Goal: Task Accomplishment & Management: Complete application form

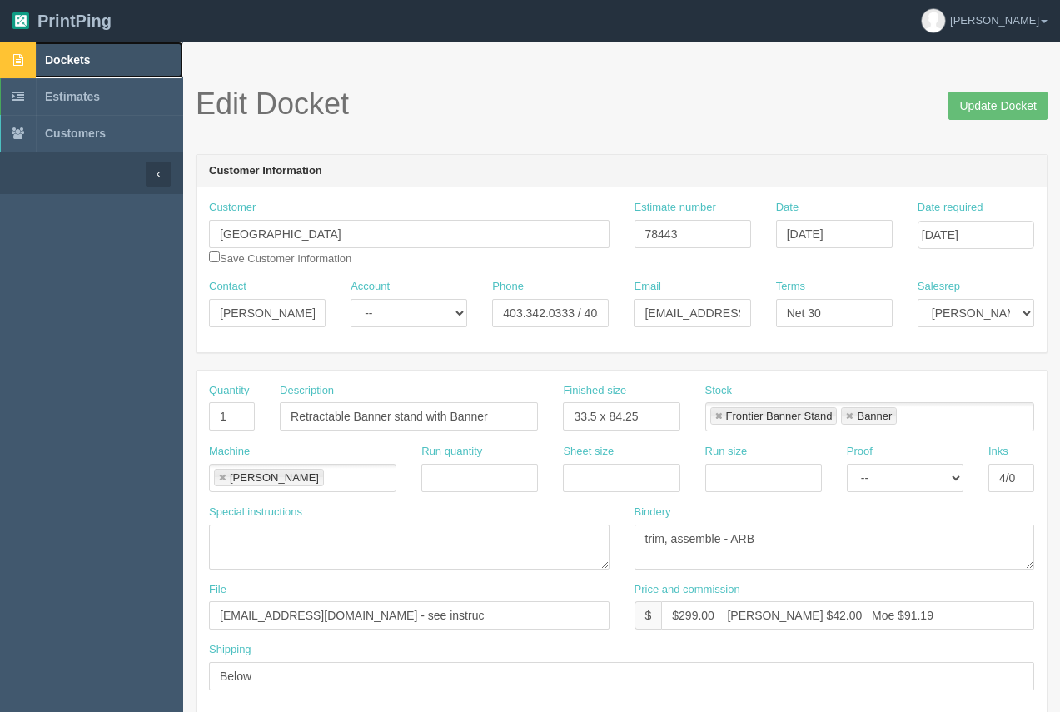
click at [52, 57] on span "Dockets" at bounding box center [67, 59] width 45 height 13
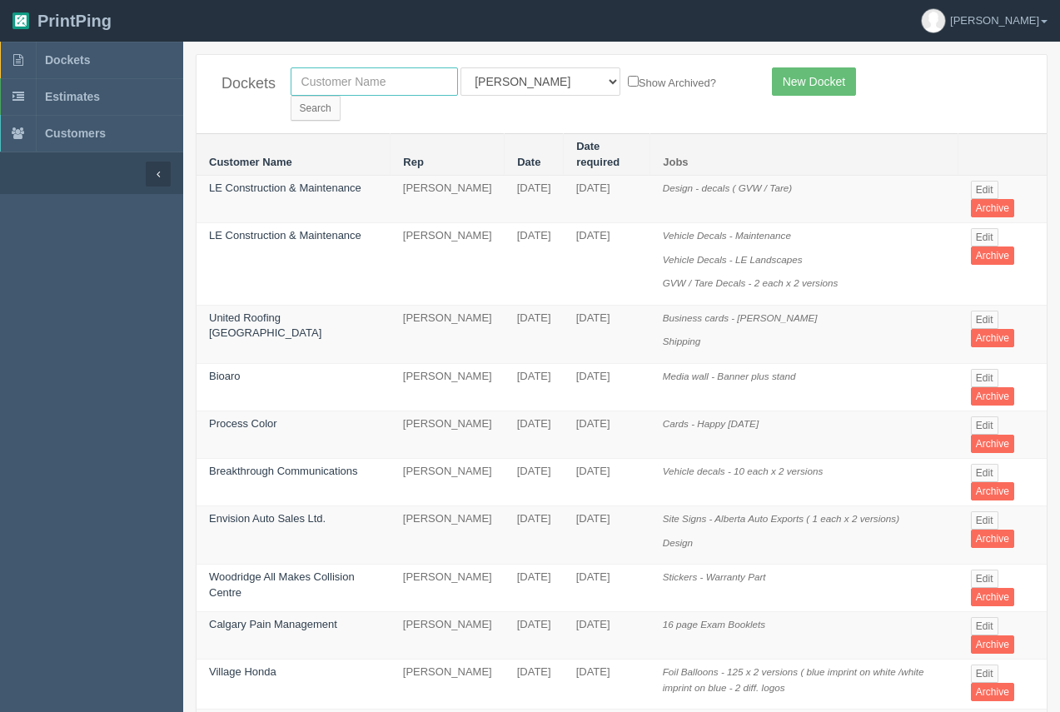
click at [347, 92] on input "text" at bounding box center [373, 81] width 167 height 28
type input "skyfire"
click at [340, 96] on input "Search" at bounding box center [315, 108] width 50 height 25
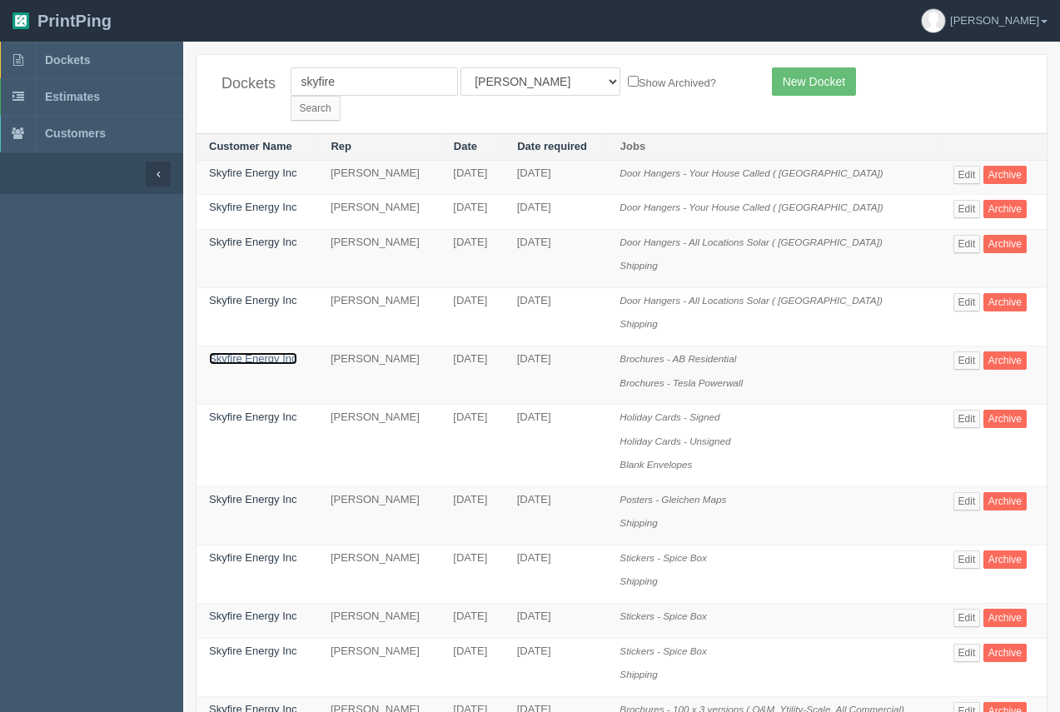
click at [238, 352] on link "Skyfire Energy Inc" at bounding box center [253, 358] width 88 height 12
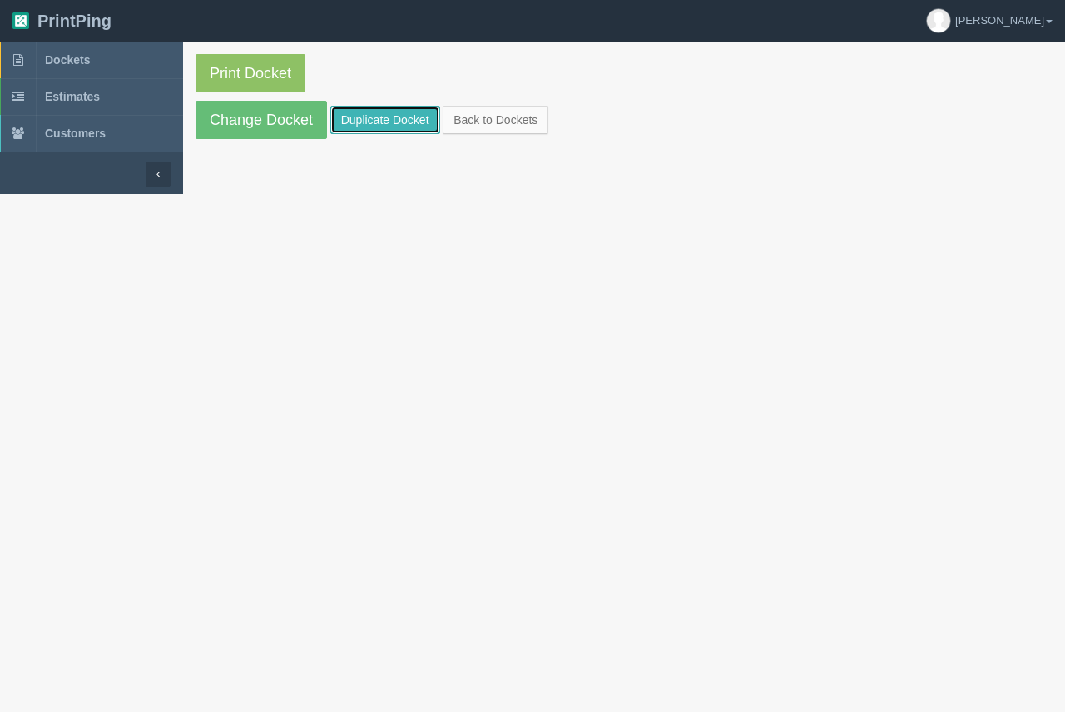
click at [380, 117] on link "Duplicate Docket" at bounding box center [385, 120] width 110 height 28
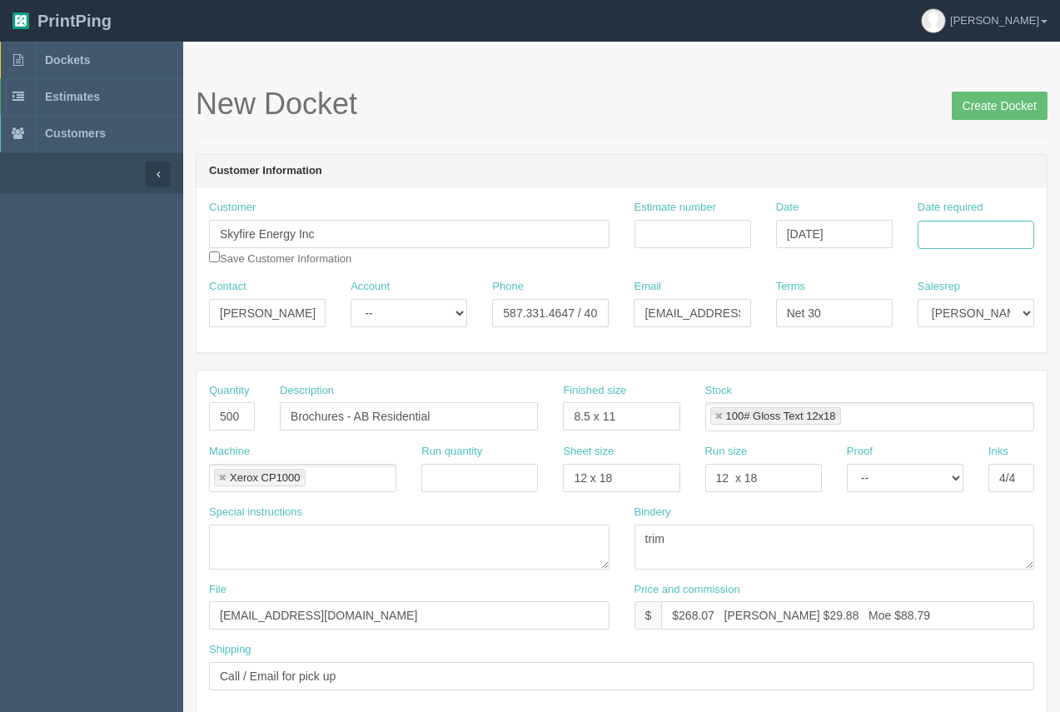
click at [937, 242] on input "Date required" at bounding box center [975, 235] width 117 height 28
click at [906, 400] on td "22" at bounding box center [908, 394] width 24 height 24
click at [998, 395] on td "26" at bounding box center [997, 394] width 20 height 24
type input "[DATE]"
click at [224, 414] on input "500" at bounding box center [232, 416] width 46 height 28
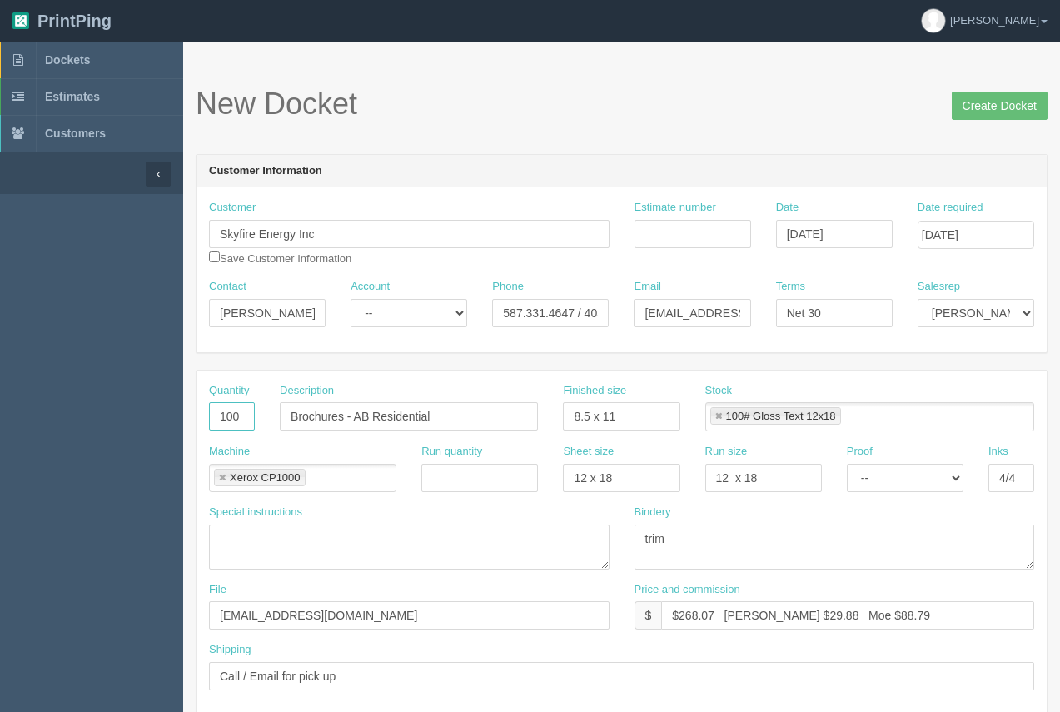
type input "100"
drag, startPoint x: 713, startPoint y: 613, endPoint x: 688, endPoint y: 612, distance: 25.0
click at [689, 612] on input "$268.07 [PERSON_NAME] $29.88 Moe $88.79" at bounding box center [847, 615] width 373 height 28
type input "$112.91 [PERSON_NAME] $29.88 Moe $88.79"
click at [688, 239] on input "Estimate number" at bounding box center [692, 234] width 117 height 28
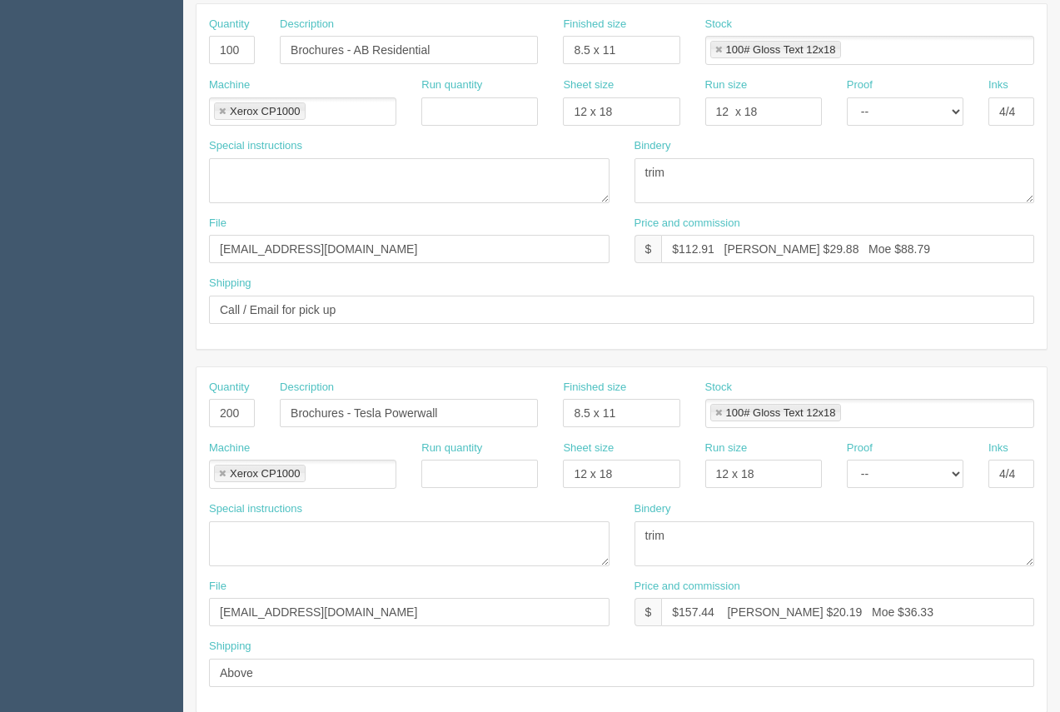
scroll to position [361, 0]
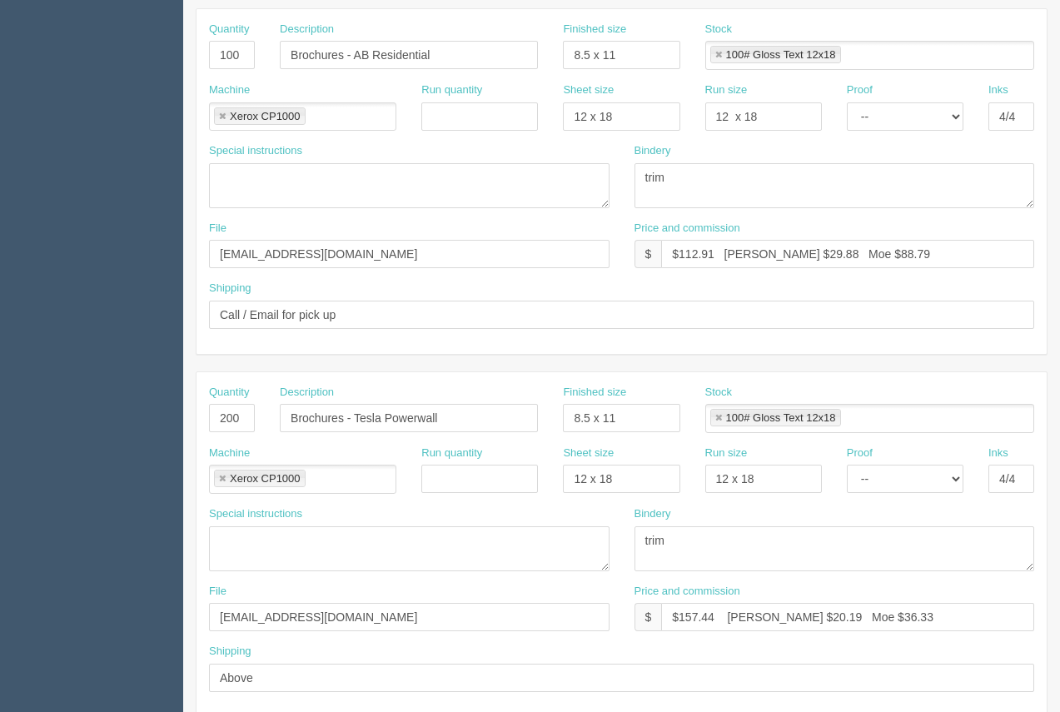
type input "92617"
drag, startPoint x: 238, startPoint y: 414, endPoint x: 176, endPoint y: 390, distance: 65.9
click at [173, 398] on section "Dockets Estimates Customers" at bounding box center [530, 415] width 1060 height 1470
type input "100# Carolina C1S Offset 23x35"
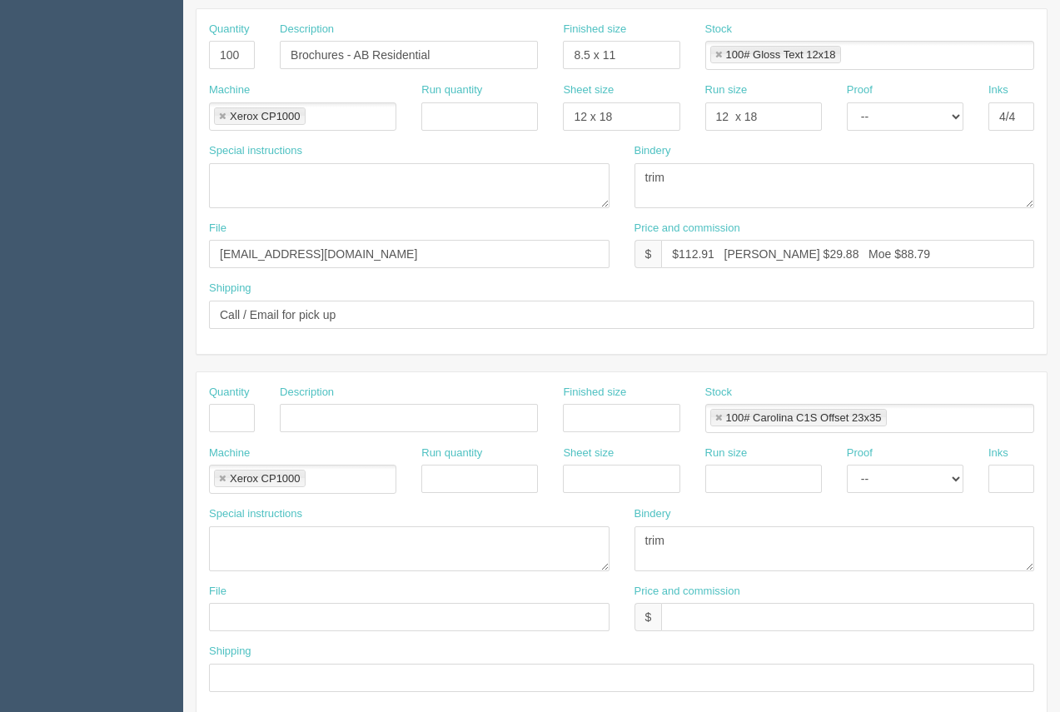
scroll to position [787, 0]
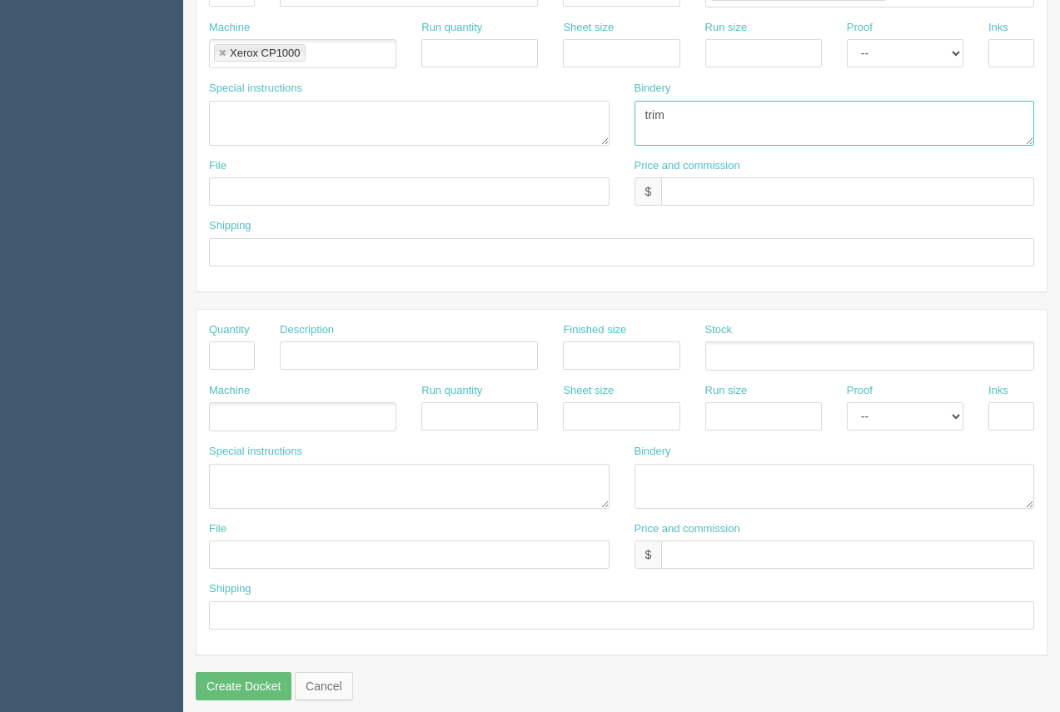
drag, startPoint x: 690, startPoint y: 121, endPoint x: 569, endPoint y: 104, distance: 121.8
click at [570, 104] on div "Special instructions Bindery trim" at bounding box center [621, 119] width 850 height 77
click at [224, 49] on link at bounding box center [222, 53] width 10 height 11
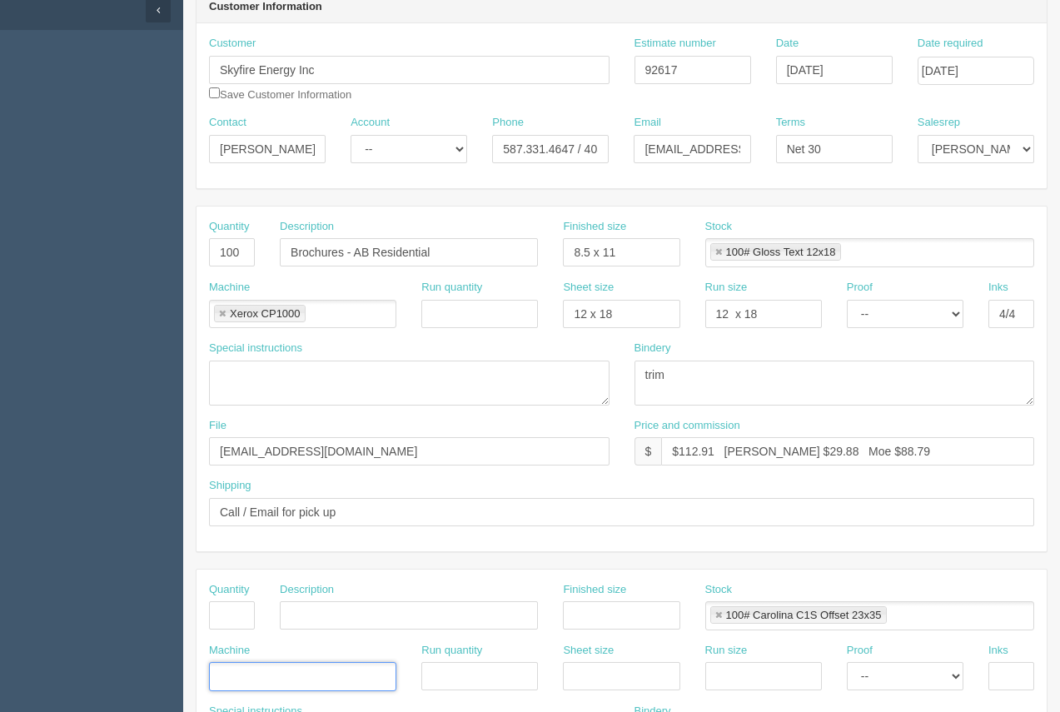
click at [720, 613] on link at bounding box center [718, 615] width 10 height 11
click at [246, 619] on input "text" at bounding box center [232, 615] width 46 height 28
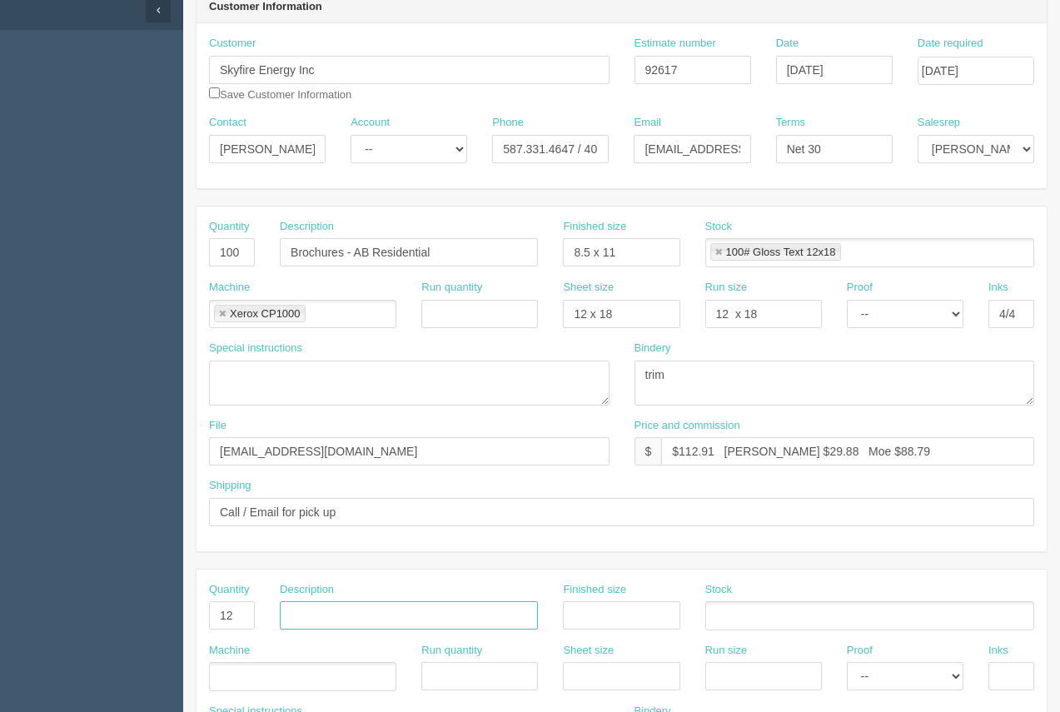
click at [330, 617] on input "text" at bounding box center [409, 615] width 258 height 28
click at [240, 615] on input "12" at bounding box center [232, 615] width 46 height 28
type input "1"
click at [345, 620] on input "text" at bounding box center [409, 615] width 258 height 28
type input "Shipping"
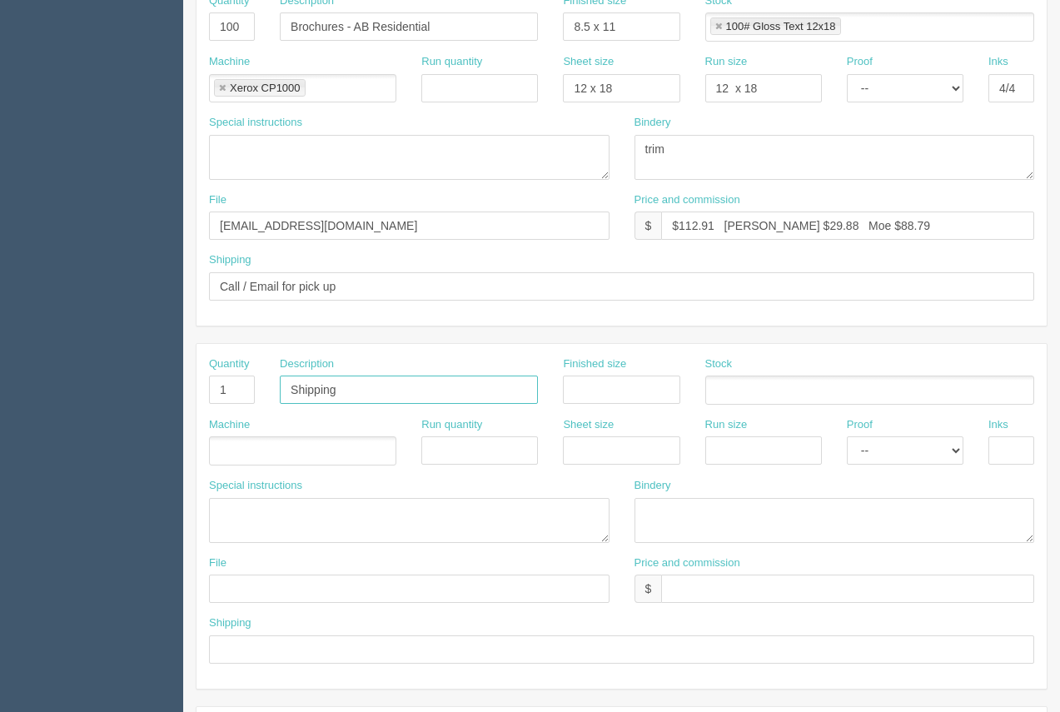
scroll to position [387, 0]
click at [249, 522] on textarea at bounding box center [409, 522] width 400 height 45
click at [239, 641] on div "Shipping" at bounding box center [621, 642] width 825 height 48
click at [236, 649] on input "text" at bounding box center [621, 652] width 825 height 28
type input "Ship ground"
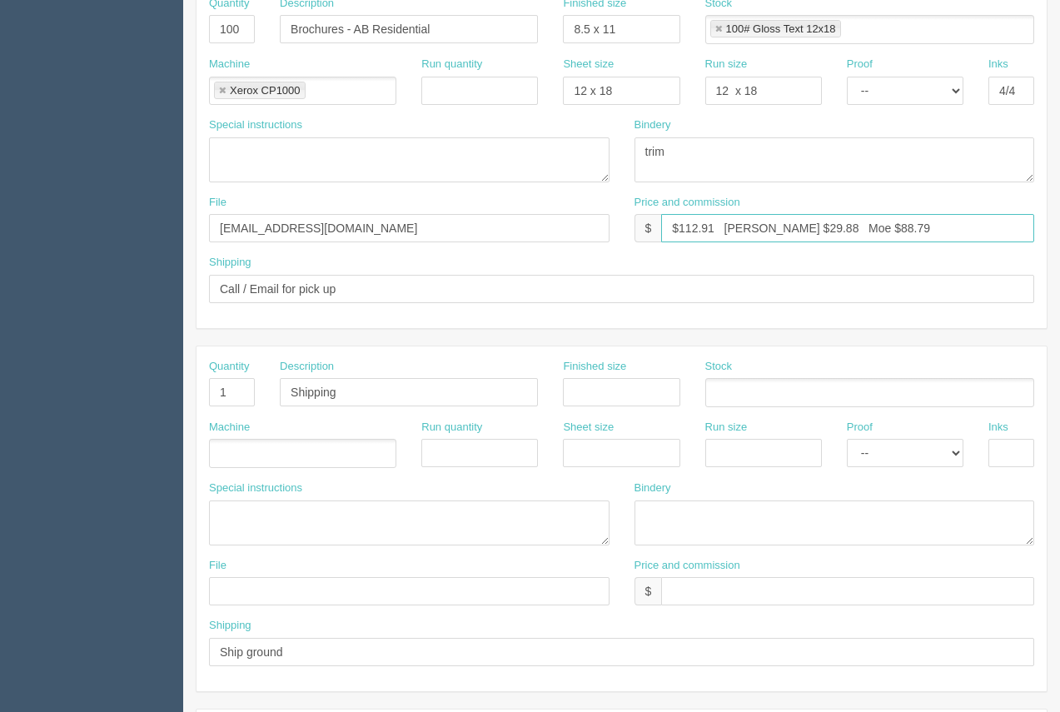
drag, startPoint x: 780, startPoint y: 232, endPoint x: 747, endPoint y: 224, distance: 33.5
click at [747, 224] on input "$112.91 [PERSON_NAME] $29.88 Moe $88.79" at bounding box center [847, 228] width 373 height 28
drag, startPoint x: 864, startPoint y: 230, endPoint x: 824, endPoint y: 226, distance: 40.2
click at [824, 226] on input "$112.91 [PERSON_NAME] $11.91 Moe $88.79" at bounding box center [847, 228] width 373 height 28
click at [822, 231] on input "$112.91 [PERSON_NAME] $11.91 Moe $841.44" at bounding box center [847, 228] width 373 height 28
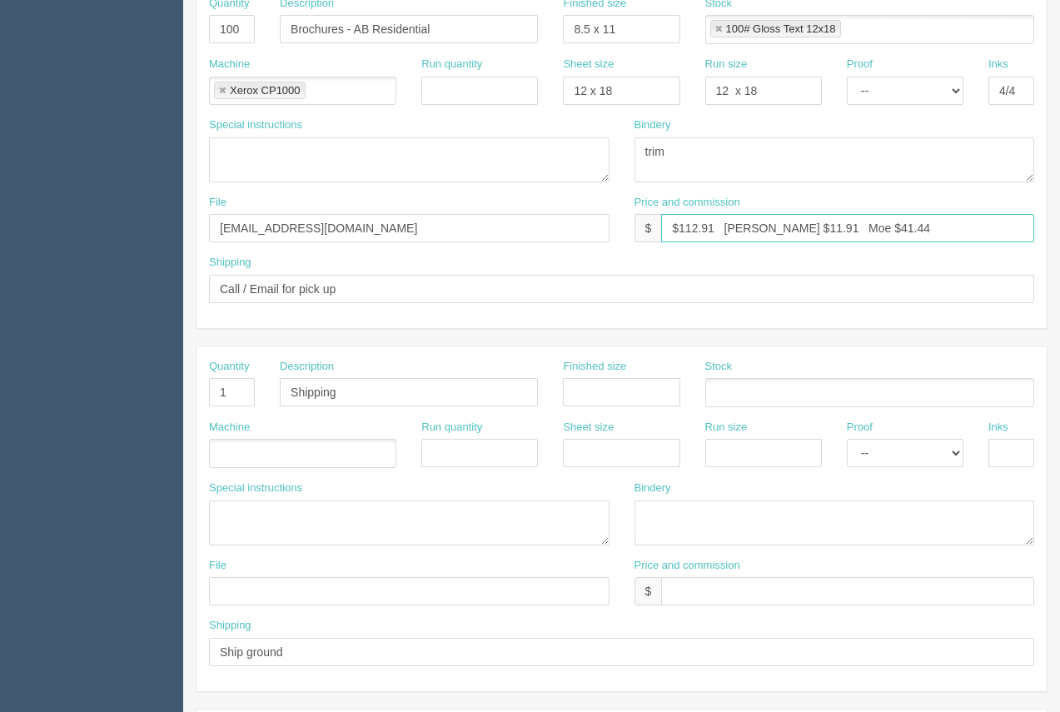
scroll to position [605, 0]
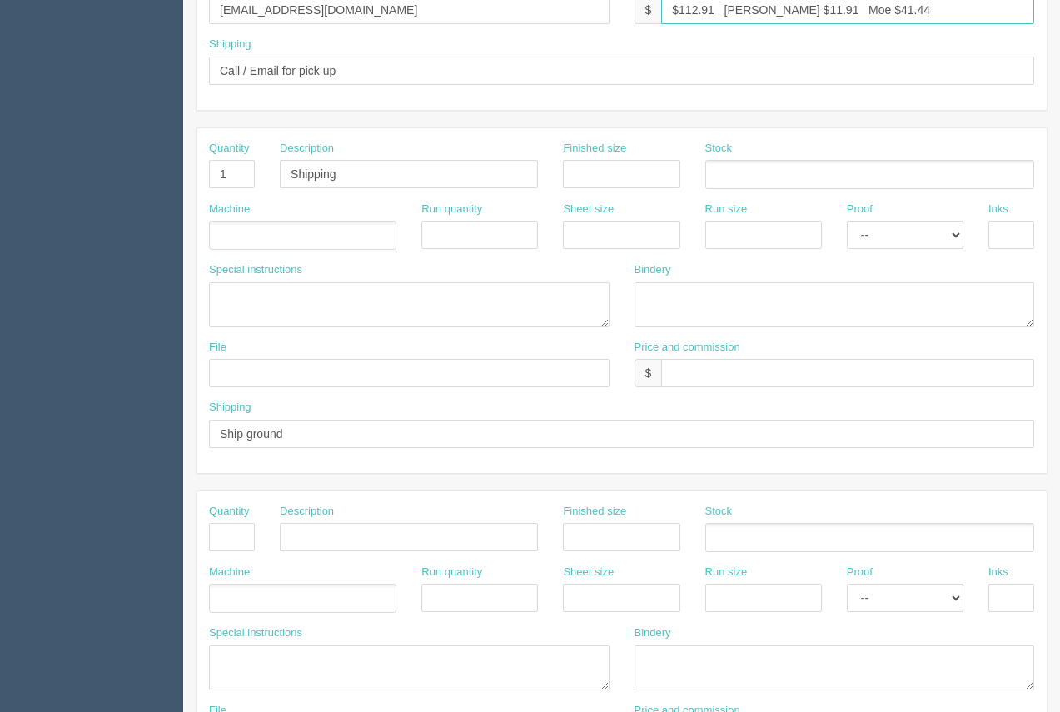
type input "$112.91 [PERSON_NAME] $11.91 Moe $41.44"
paste textarea "Attention Hold For Guest: [PERSON_NAME] (SkyFire Energy Inc.) Residence Inn by …"
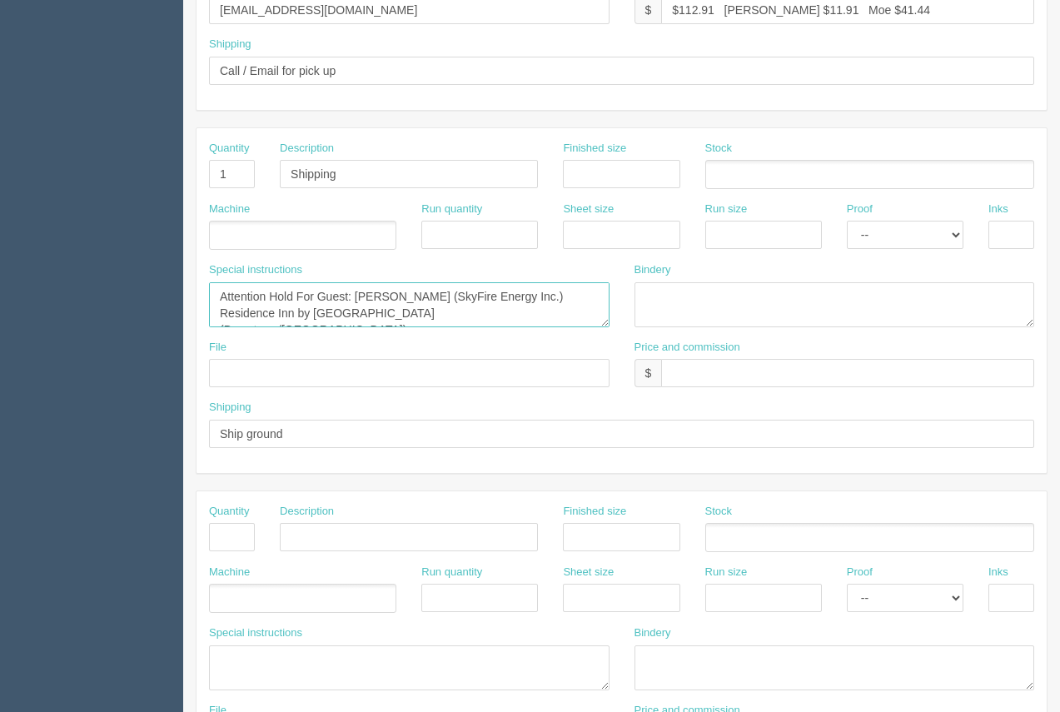
scroll to position [43, 0]
type textarea "Attention Hold For Guest: [PERSON_NAME] (SkyFire Energy Inc.) Residence Inn by …"
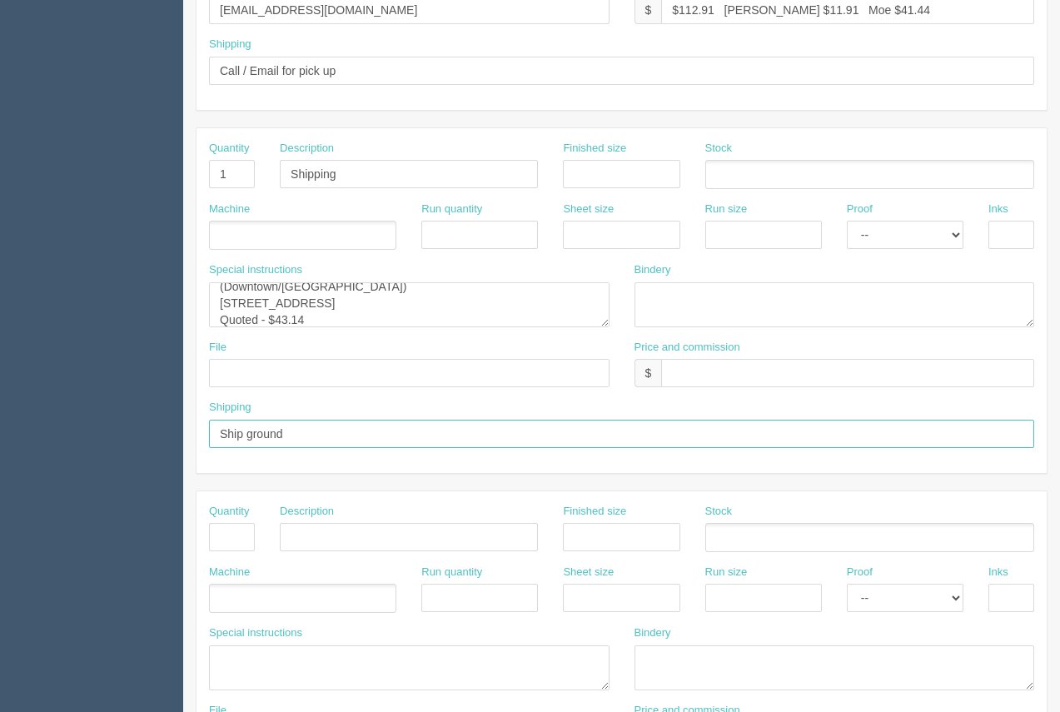
click at [310, 432] on input "Ship ground" at bounding box center [621, 434] width 825 height 28
type input "Ship ground. See instruc"
click at [355, 319] on textarea "Attention Hold For Guest: [PERSON_NAME] (SkyFire Energy Inc.) Residence Inn by …" at bounding box center [409, 304] width 400 height 45
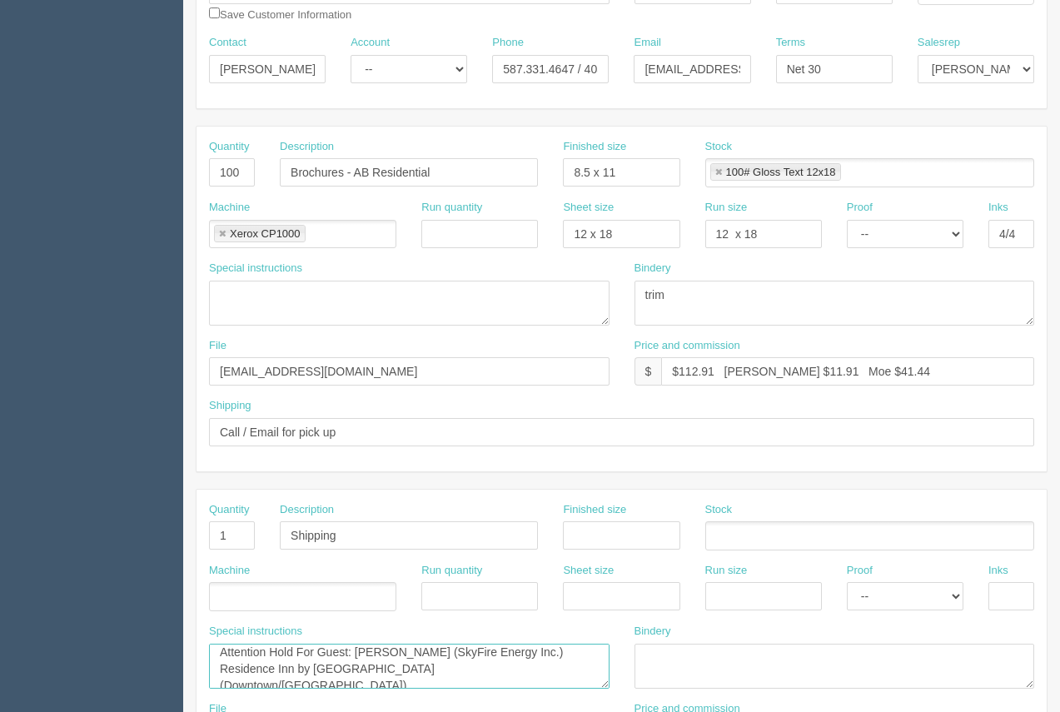
scroll to position [248, 0]
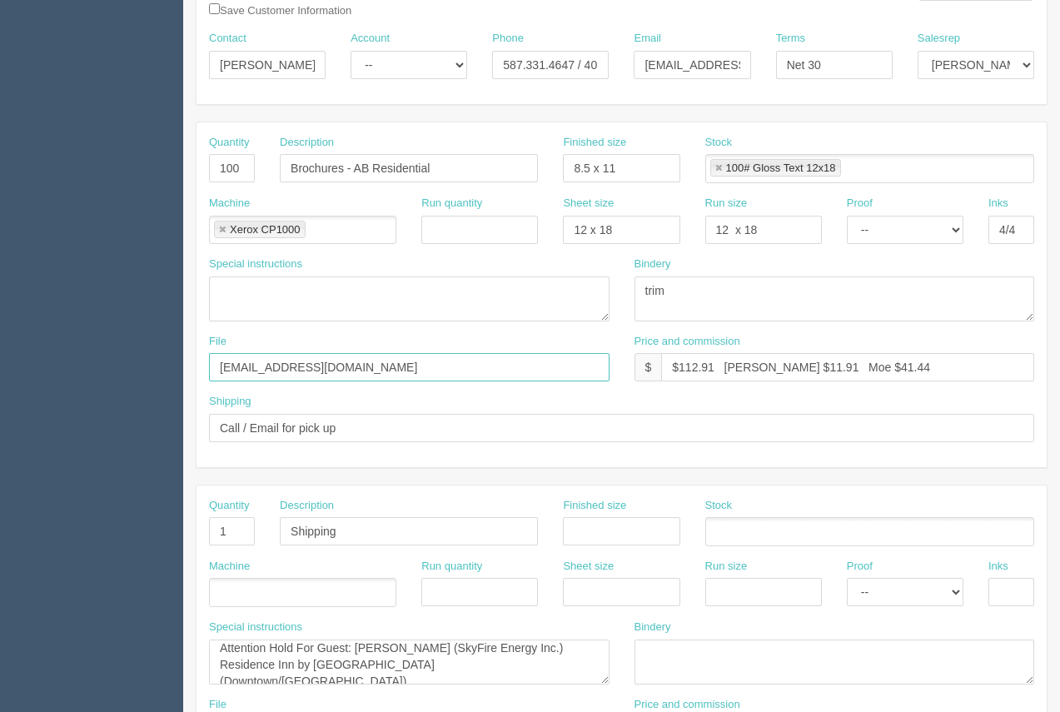
drag, startPoint x: 343, startPoint y: 375, endPoint x: 319, endPoint y: 380, distance: 24.7
click at [343, 374] on input "[EMAIL_ADDRESS][DOMAIN_NAME]" at bounding box center [409, 367] width 400 height 28
drag, startPoint x: 319, startPoint y: 380, endPoint x: 199, endPoint y: 383, distance: 119.9
click at [199, 383] on div "File [EMAIL_ADDRESS][DOMAIN_NAME]" at bounding box center [408, 364] width 425 height 61
drag, startPoint x: 498, startPoint y: 365, endPoint x: 330, endPoint y: 360, distance: 167.4
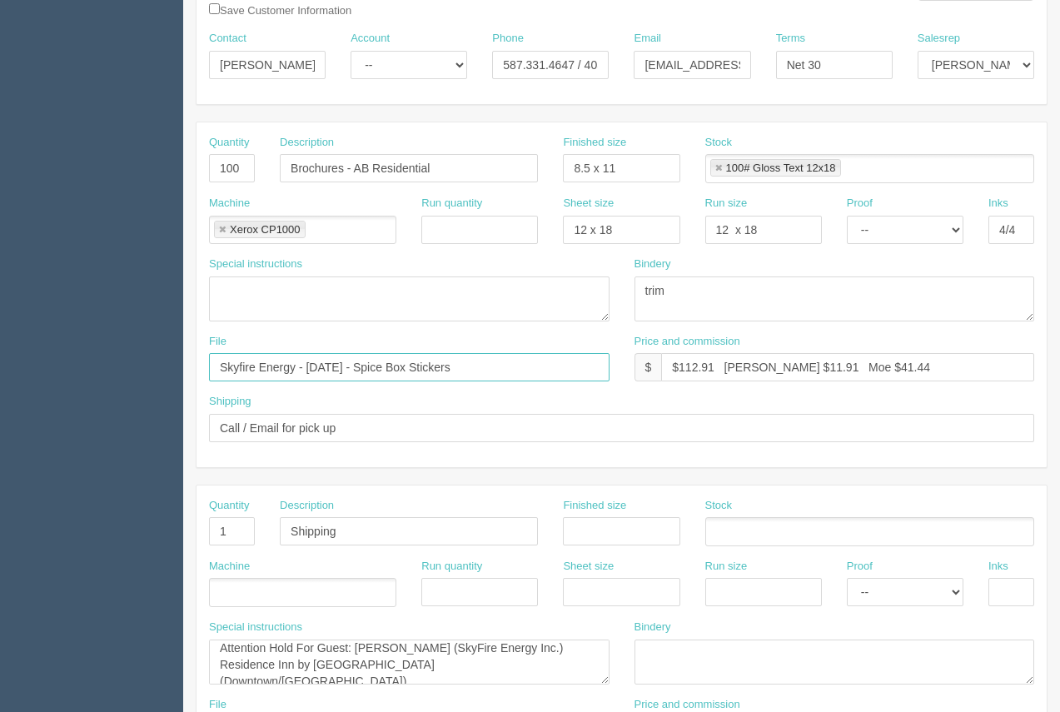
click at [330, 360] on input "Skyfire Energy - [DATE] - Spice Box Stickers" at bounding box center [409, 367] width 400 height 28
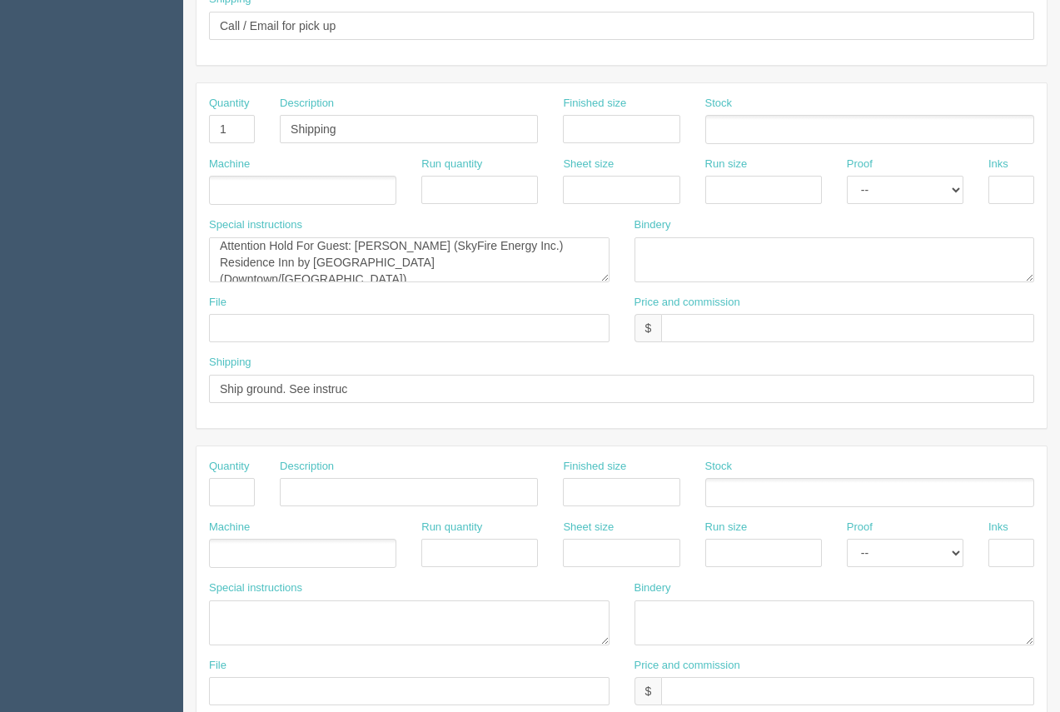
scroll to position [648, 0]
type input "Skyfire Energy - [DATE] - Brochure_Indigenous solar"
click at [214, 269] on textarea "Attention Hold For Guest: [PERSON_NAME] (SkyFire Energy Inc.) Residence Inn by …" at bounding box center [409, 262] width 400 height 45
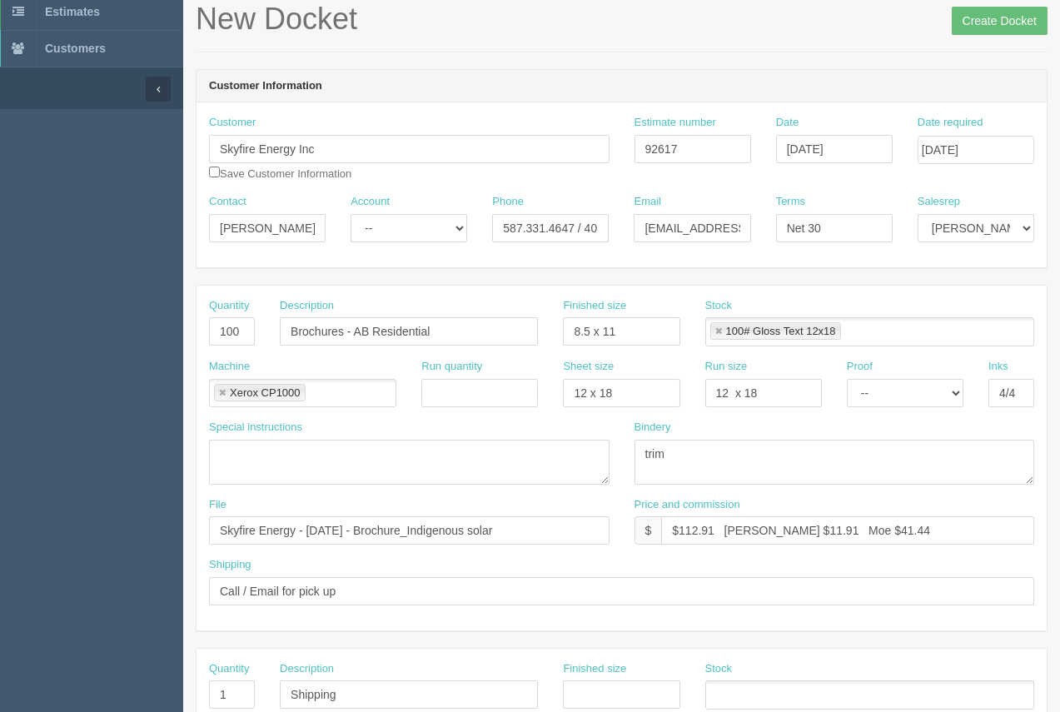
scroll to position [37, 0]
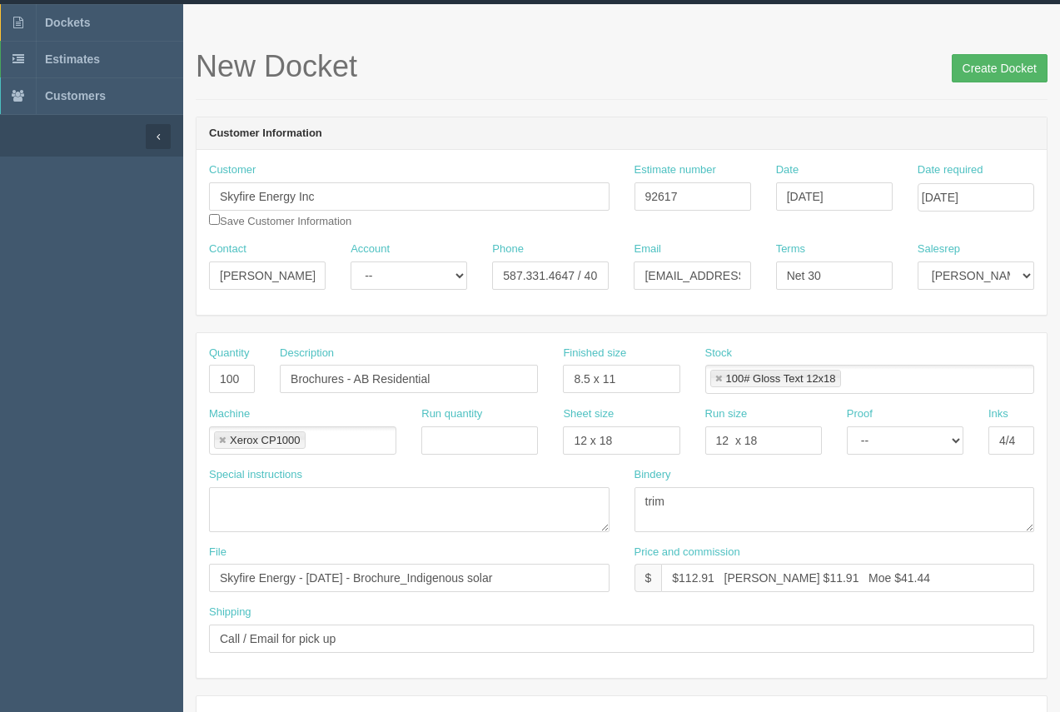
type textarea "Attention Hold For Guest: [PERSON_NAME] (SkyFire Energy Inc.) Residence Inn by …"
click at [996, 63] on input "Create Docket" at bounding box center [999, 68] width 96 height 28
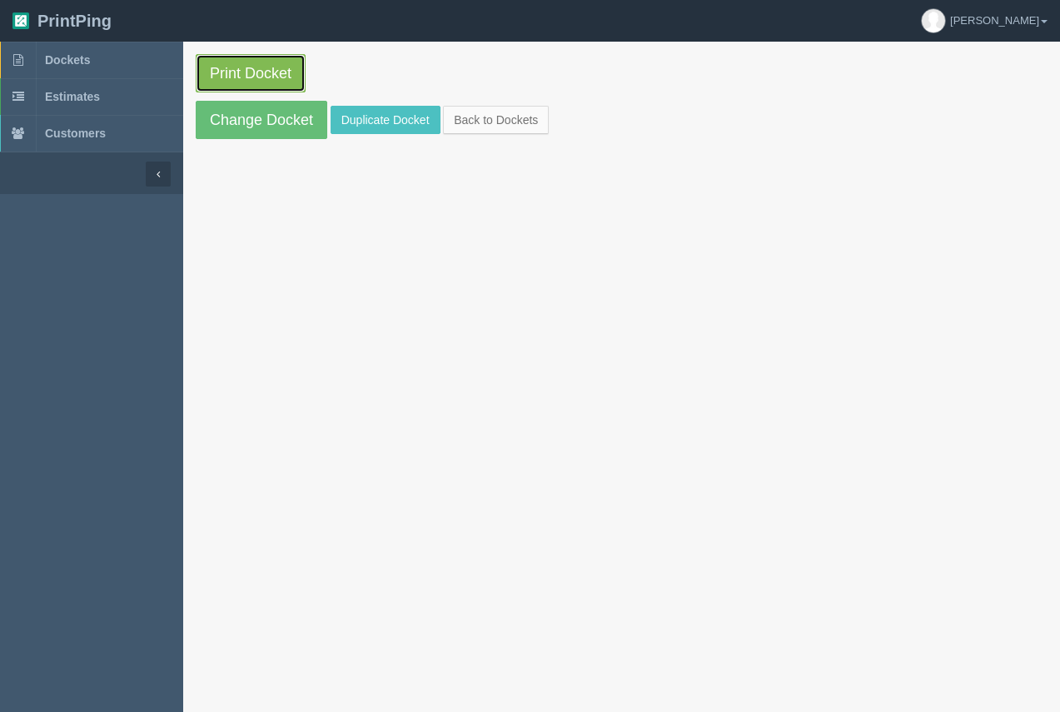
click at [275, 65] on link "Print Docket" at bounding box center [251, 73] width 110 height 38
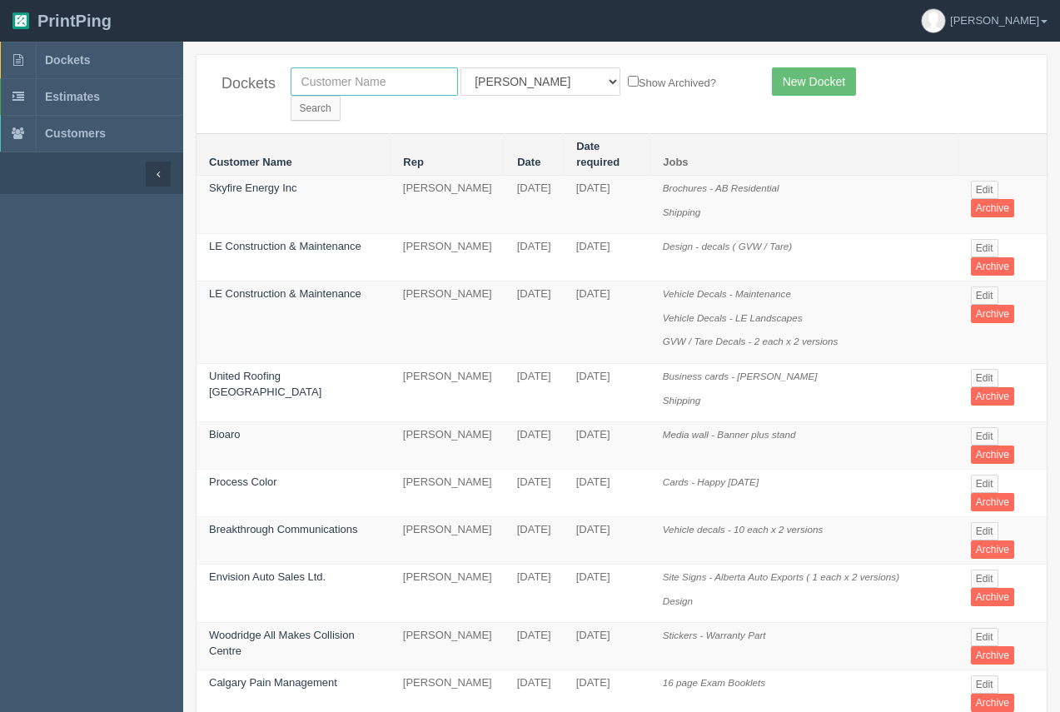
click at [343, 92] on input "text" at bounding box center [373, 81] width 167 height 28
type input "pod"
drag, startPoint x: 673, startPoint y: 80, endPoint x: 649, endPoint y: 91, distance: 26.5
click at [340, 96] on input "Search" at bounding box center [315, 108] width 50 height 25
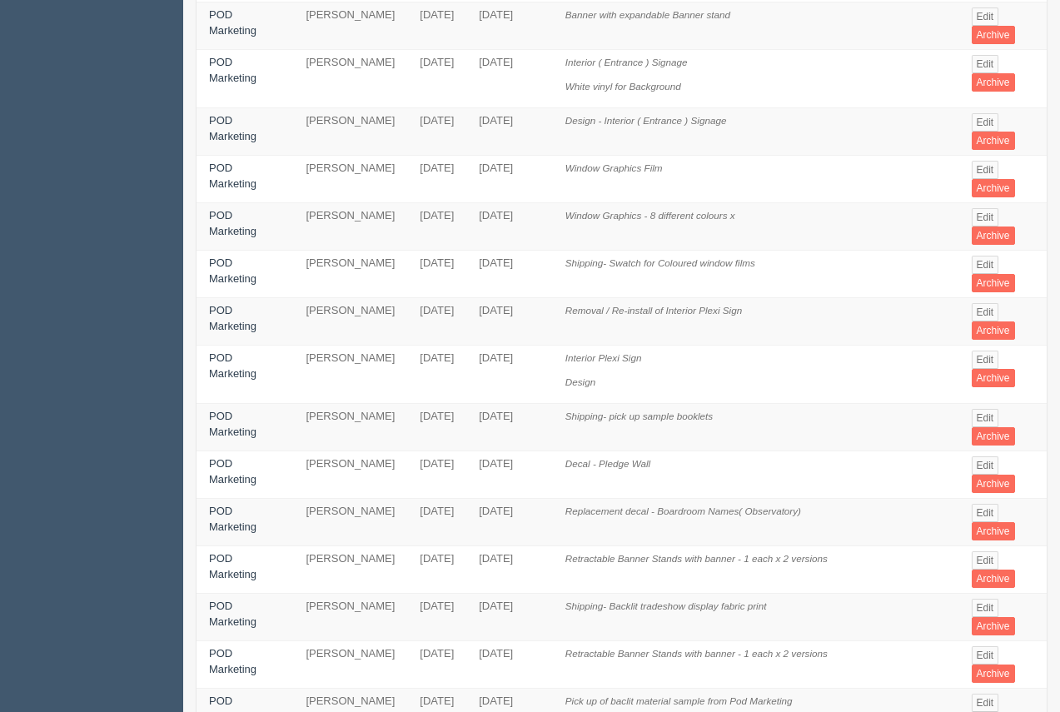
scroll to position [335, 0]
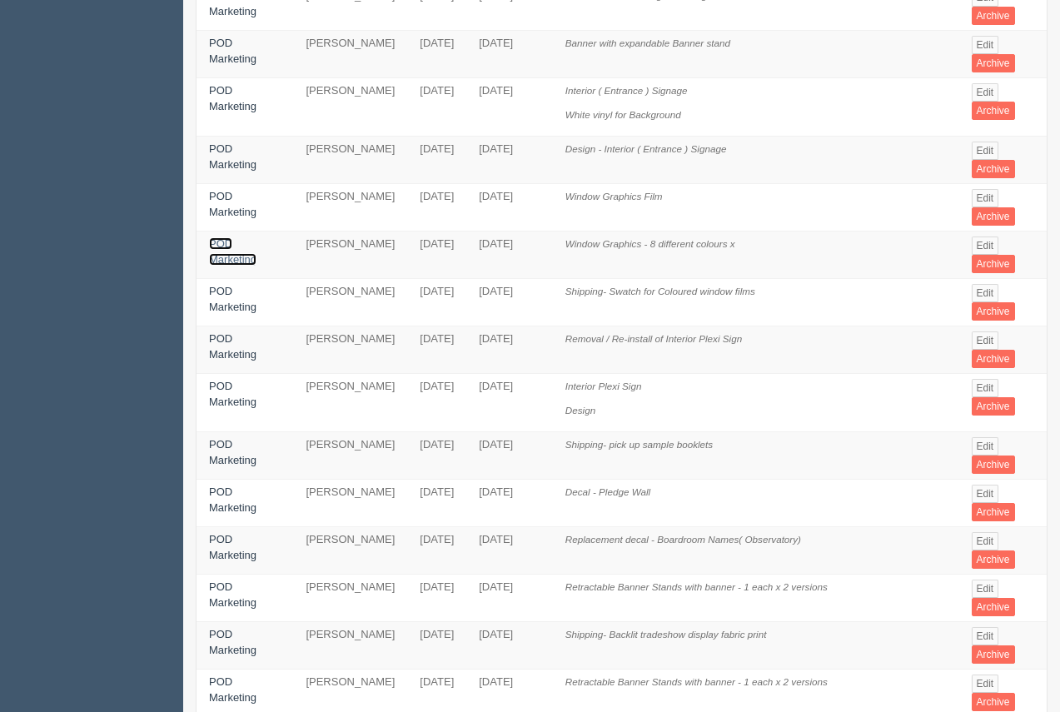
click at [256, 237] on link "POD Marketing" at bounding box center [232, 251] width 47 height 28
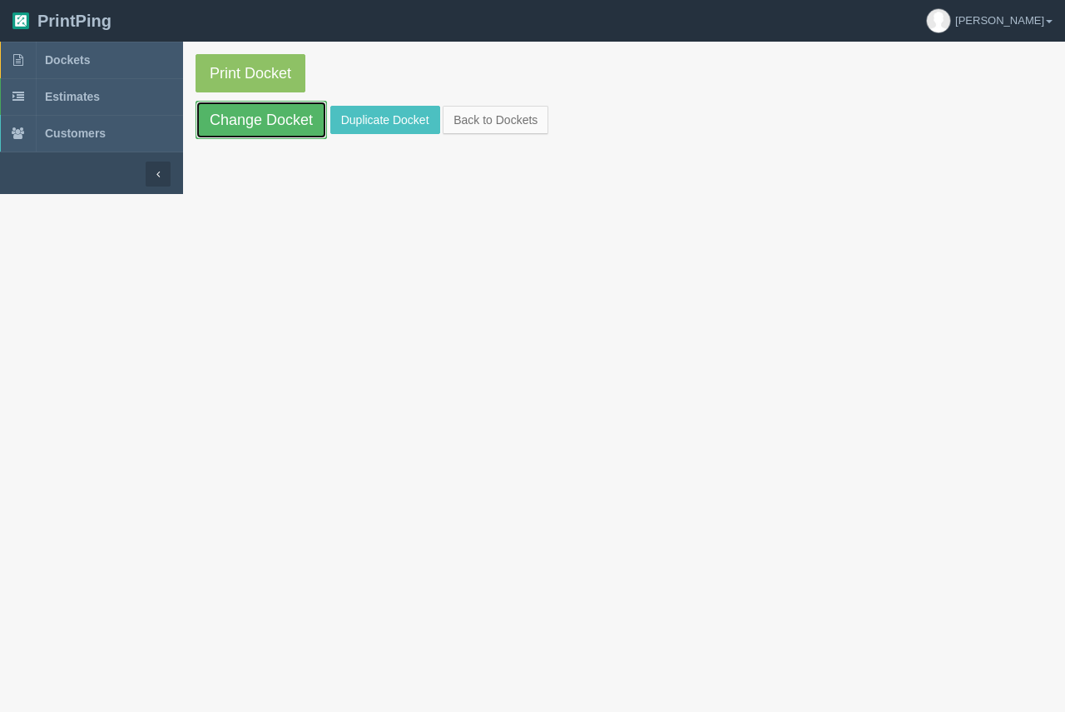
click at [279, 122] on link "Change Docket" at bounding box center [262, 120] width 132 height 38
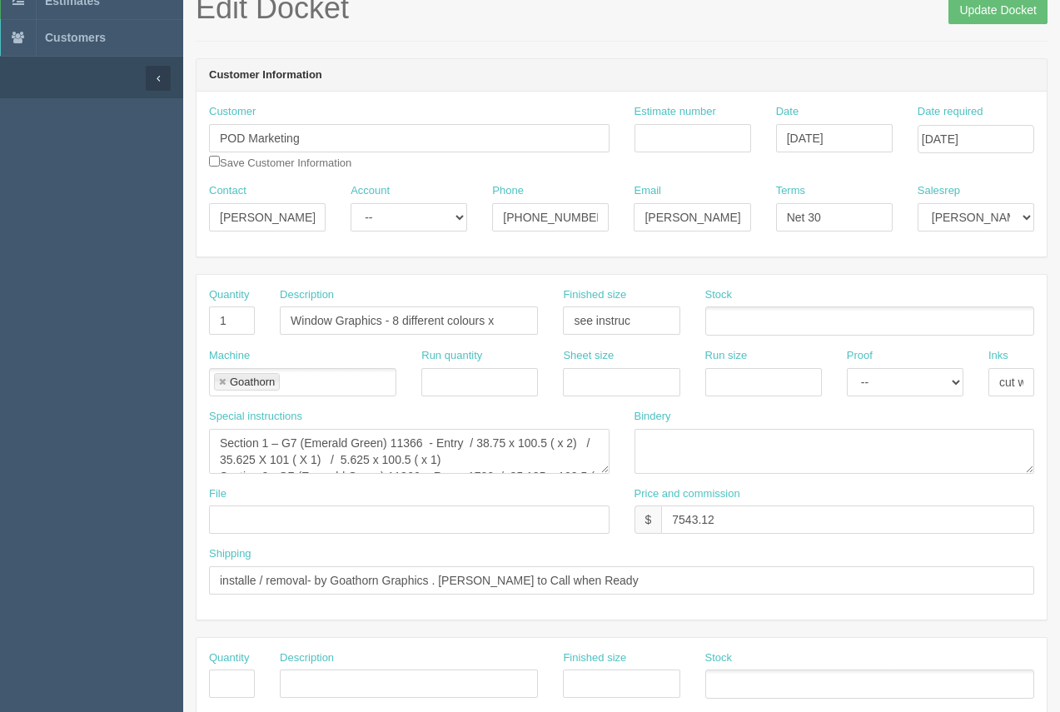
scroll to position [99, 0]
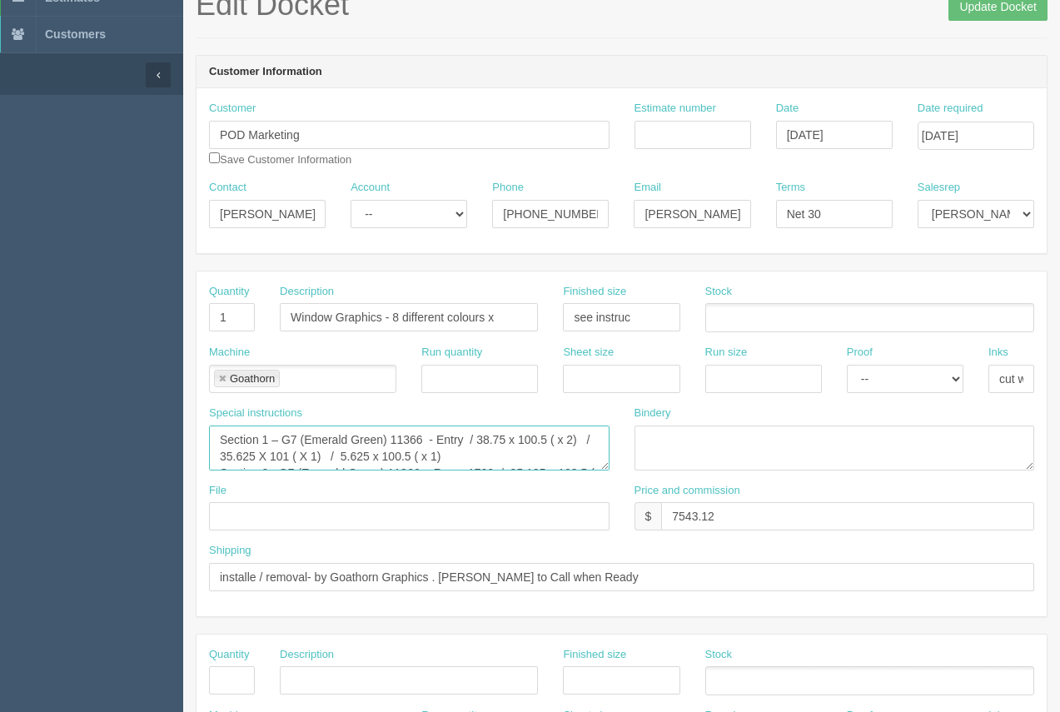
click at [390, 452] on textarea "Section 1 – G7 (Emerald Green) 11366 - Entry / 38.75 x 100.5 ( x 2) / 35.625 X …" at bounding box center [409, 447] width 400 height 45
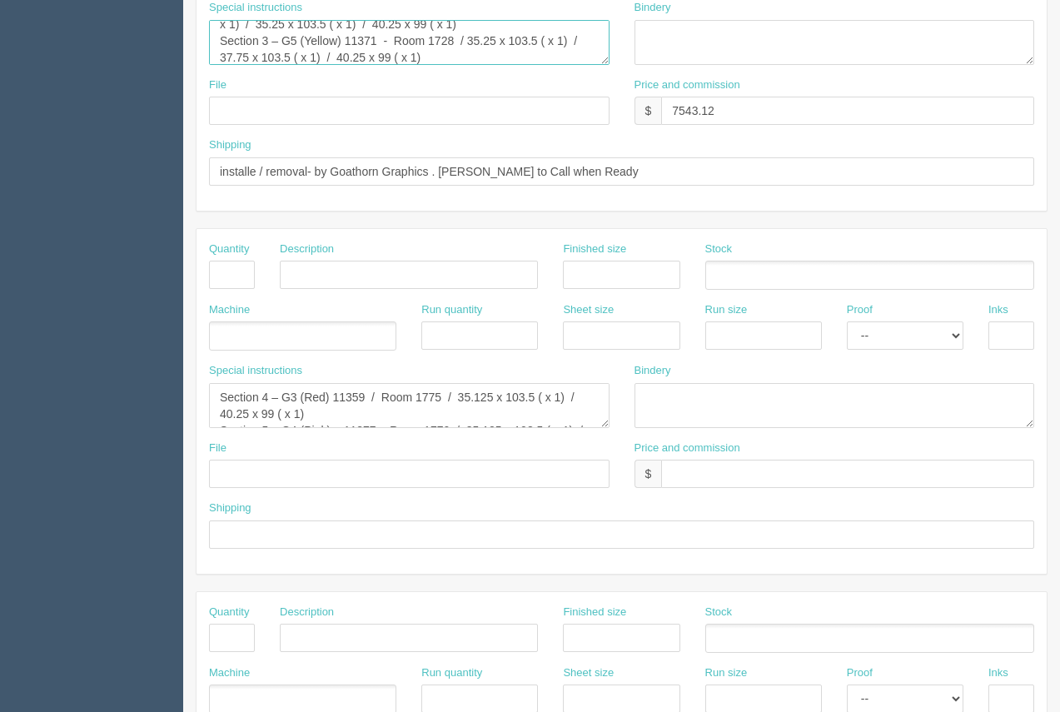
scroll to position [800, 0]
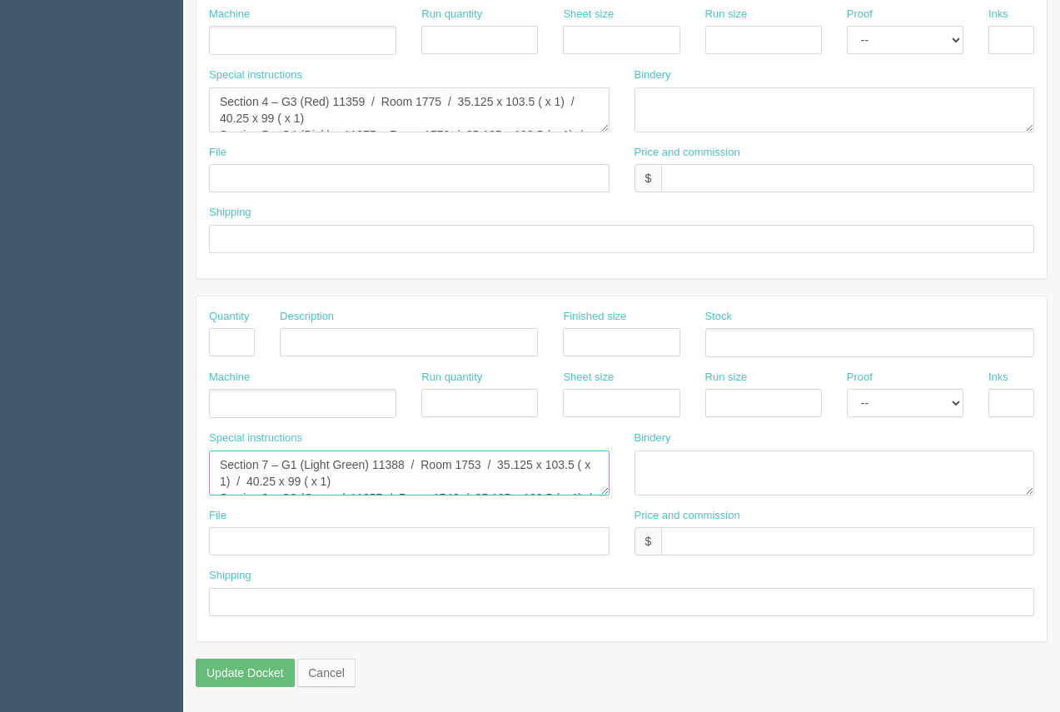
click at [321, 479] on textarea "Section 7 – G1 (Light Green) 11388 / Room 1753 / 35.125 x 103.5 ( x 1) / 40.25 …" at bounding box center [409, 472] width 400 height 45
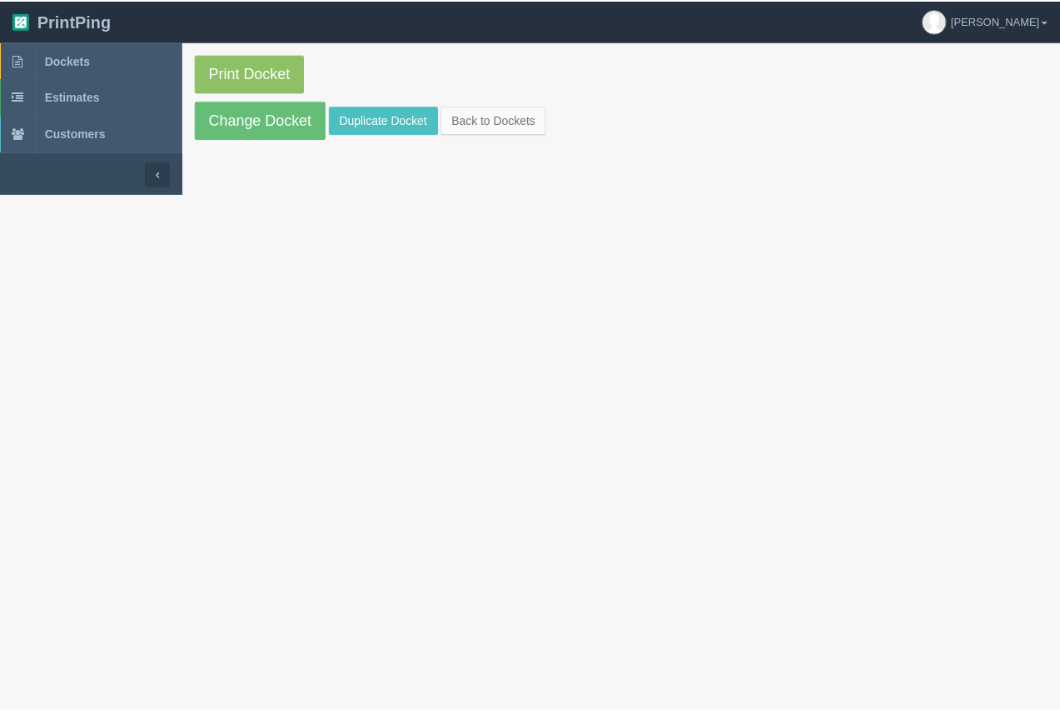
scroll to position [335, 0]
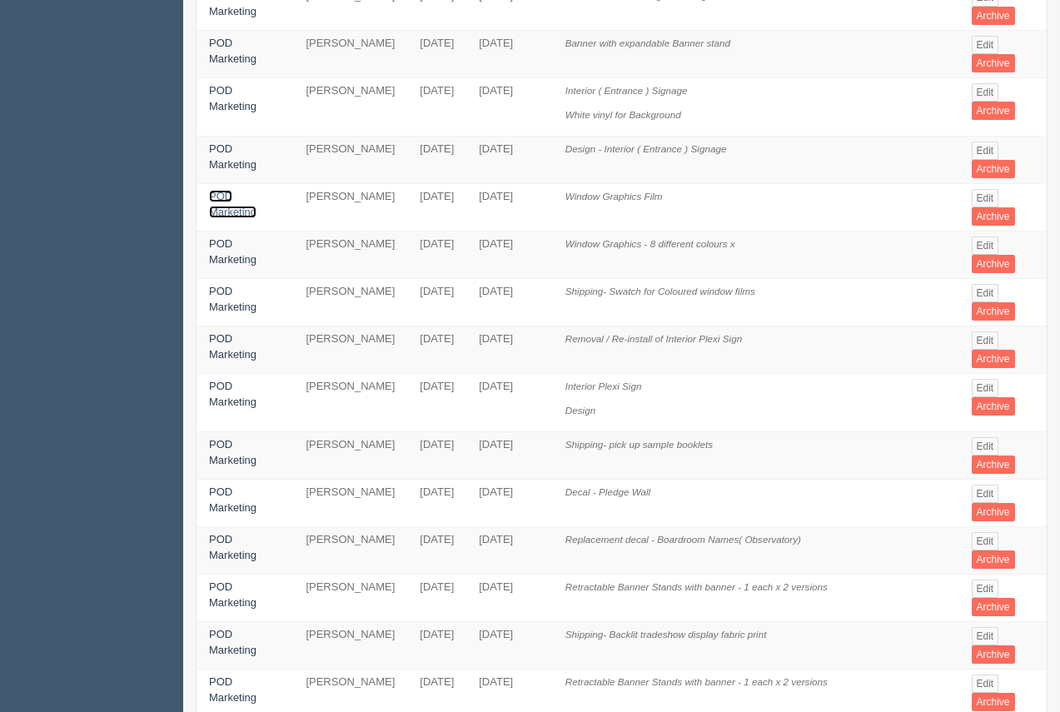
click at [256, 190] on link "POD Marketing" at bounding box center [232, 204] width 47 height 28
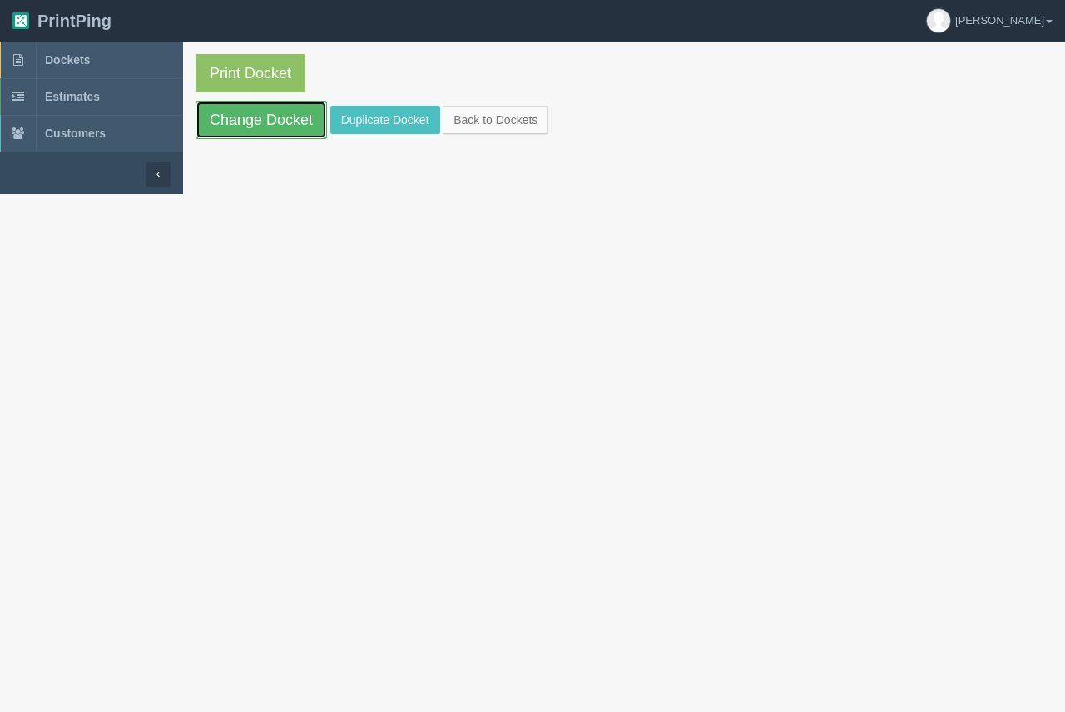
click at [261, 117] on link "Change Docket" at bounding box center [262, 120] width 132 height 38
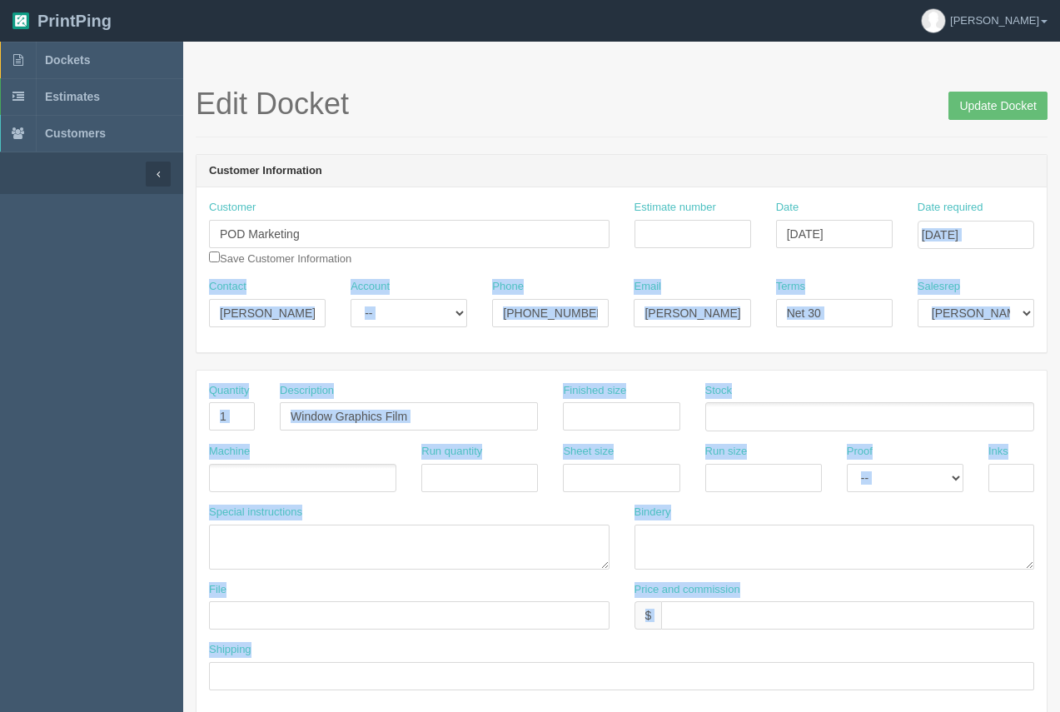
drag, startPoint x: 1056, startPoint y: 231, endPoint x: 1057, endPoint y: 437, distance: 206.4
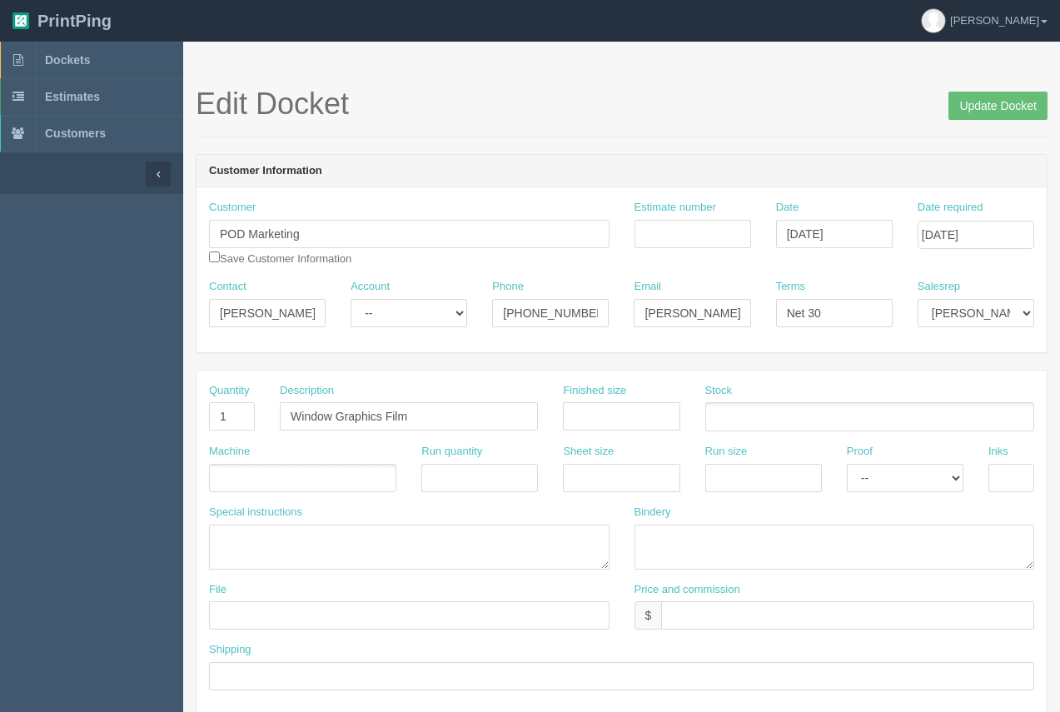
drag, startPoint x: 764, startPoint y: 151, endPoint x: 773, endPoint y: 151, distance: 9.2
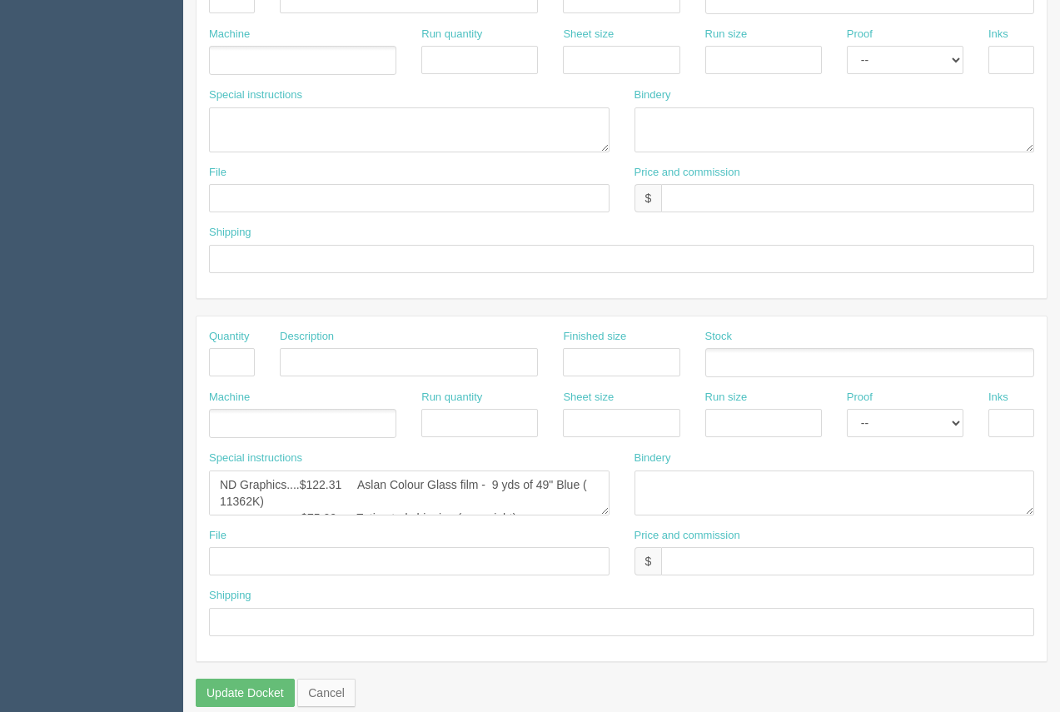
scroll to position [781, 0]
